Goal: Check status: Check status

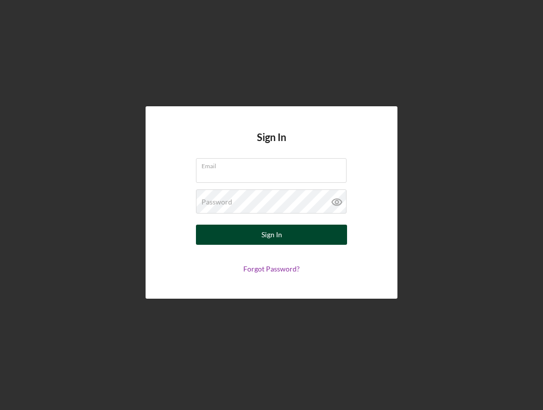
type input "[EMAIL_ADDRESS][DOMAIN_NAME]"
click at [257, 234] on button "Sign In" at bounding box center [271, 235] width 151 height 20
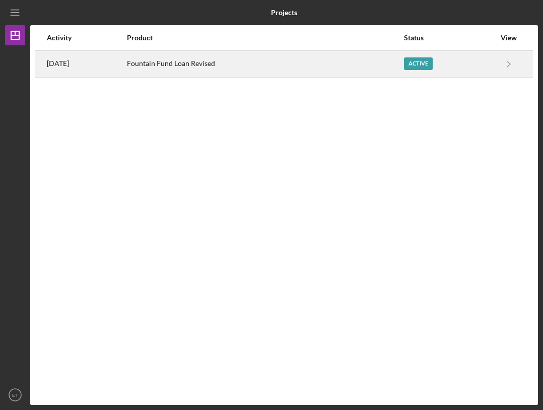
click at [260, 73] on div "Fountain Fund Loan Revised" at bounding box center [265, 63] width 276 height 25
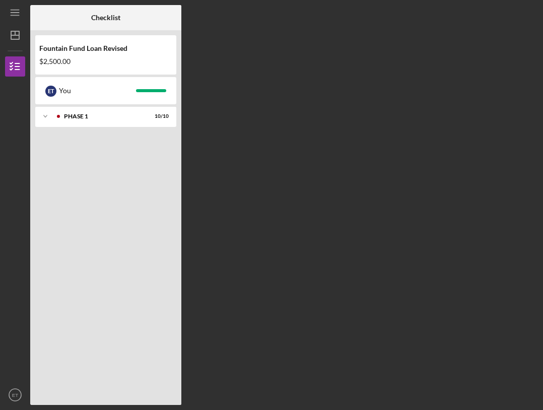
click at [232, 37] on div "Checklist Fountain Fund Loan Revised $2,500.00 E T You Icon/Expander Phase 1 10…" at bounding box center [284, 205] width 508 height 400
click at [21, 32] on icon "Icon/Dashboard" at bounding box center [15, 35] width 25 height 25
